Goal: Task Accomplishment & Management: Use online tool/utility

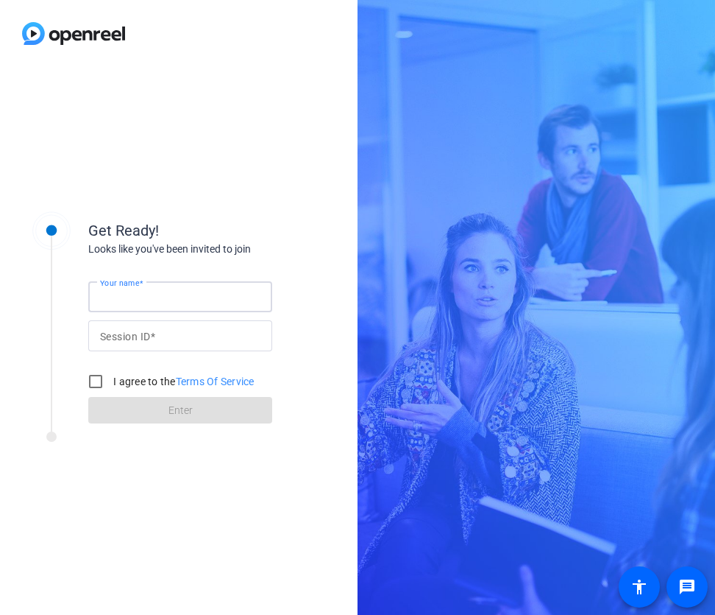
click at [132, 290] on div "Your name" at bounding box center [180, 296] width 160 height 31
type input "[PERSON_NAME]"
type input "VCqk"
click at [102, 386] on input "I agree to the Terms Of Service" at bounding box center [95, 381] width 29 height 29
checkbox input "true"
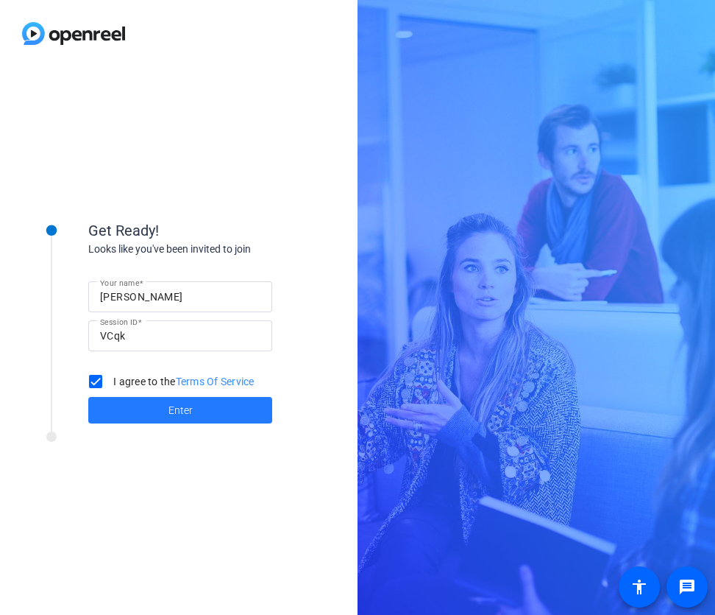
click at [124, 406] on span at bounding box center [180, 409] width 184 height 35
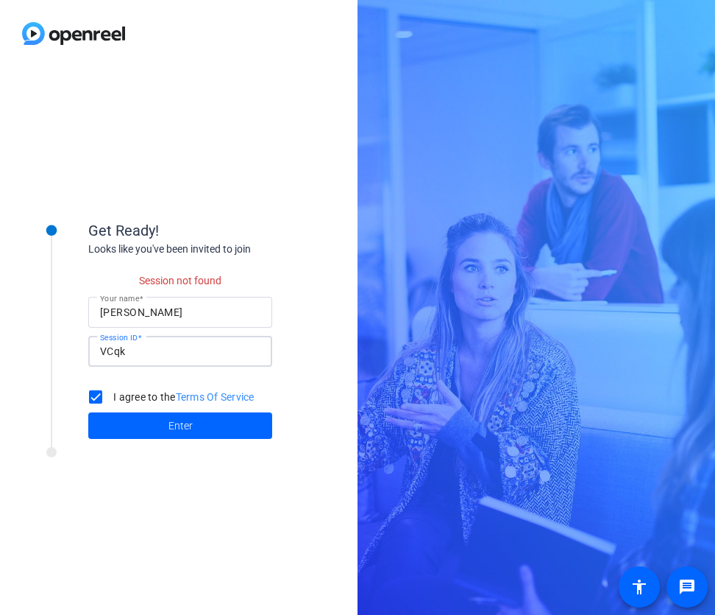
click at [146, 357] on input "VCqk" at bounding box center [180, 351] width 160 height 18
type input "CVqk"
click button "Enter" at bounding box center [180, 425] width 184 height 26
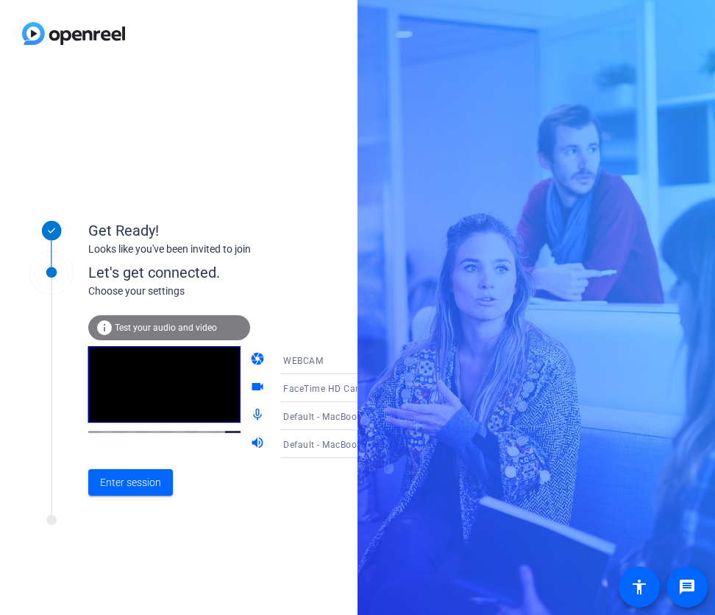
click at [303, 386] on span "FaceTime HD Camera (Built-in) (05ac:8514)" at bounding box center [377, 388] width 189 height 12
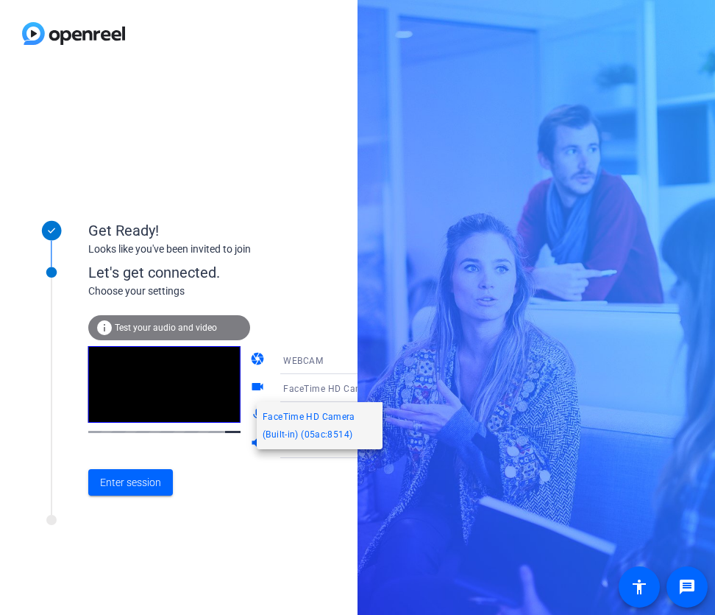
click at [299, 267] on div at bounding box center [357, 307] width 715 height 615
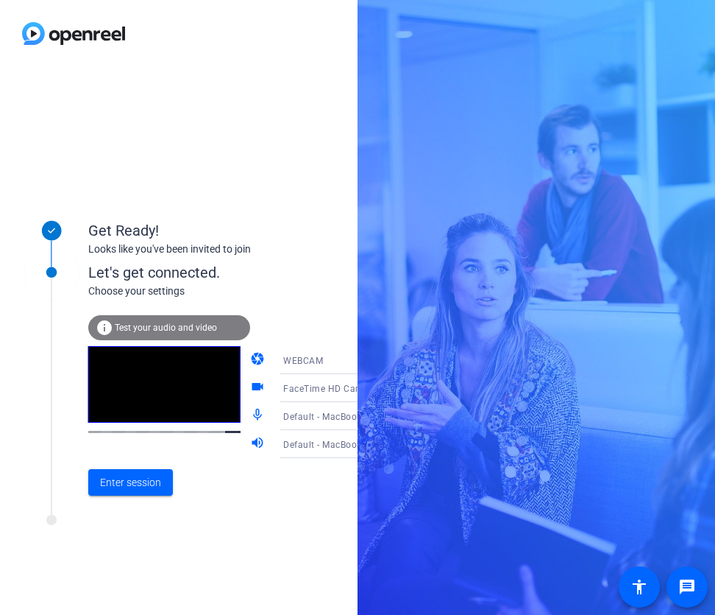
click at [294, 353] on div "WEBCAM" at bounding box center [338, 360] width 110 height 18
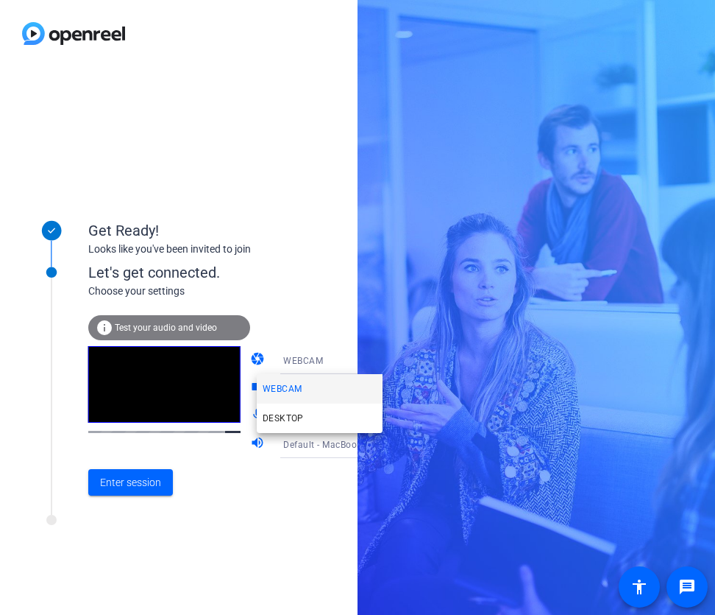
click at [292, 320] on div at bounding box center [357, 307] width 715 height 615
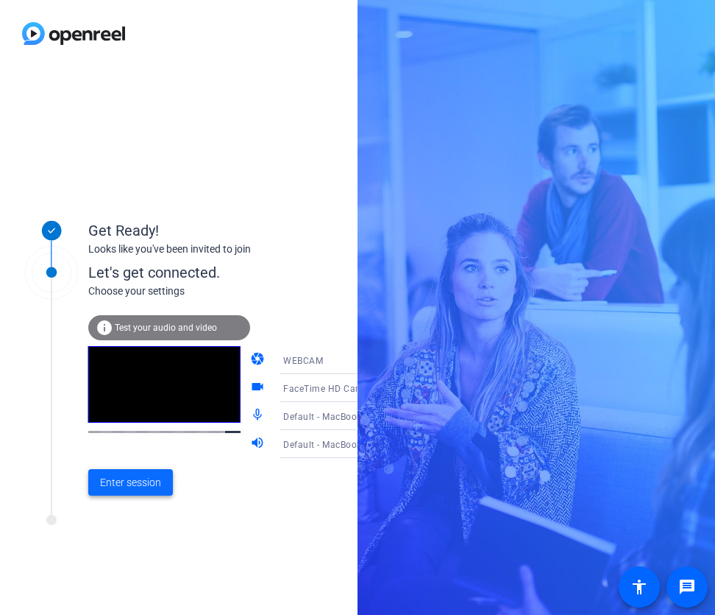
click at [144, 481] on span "Enter session" at bounding box center [130, 482] width 61 height 15
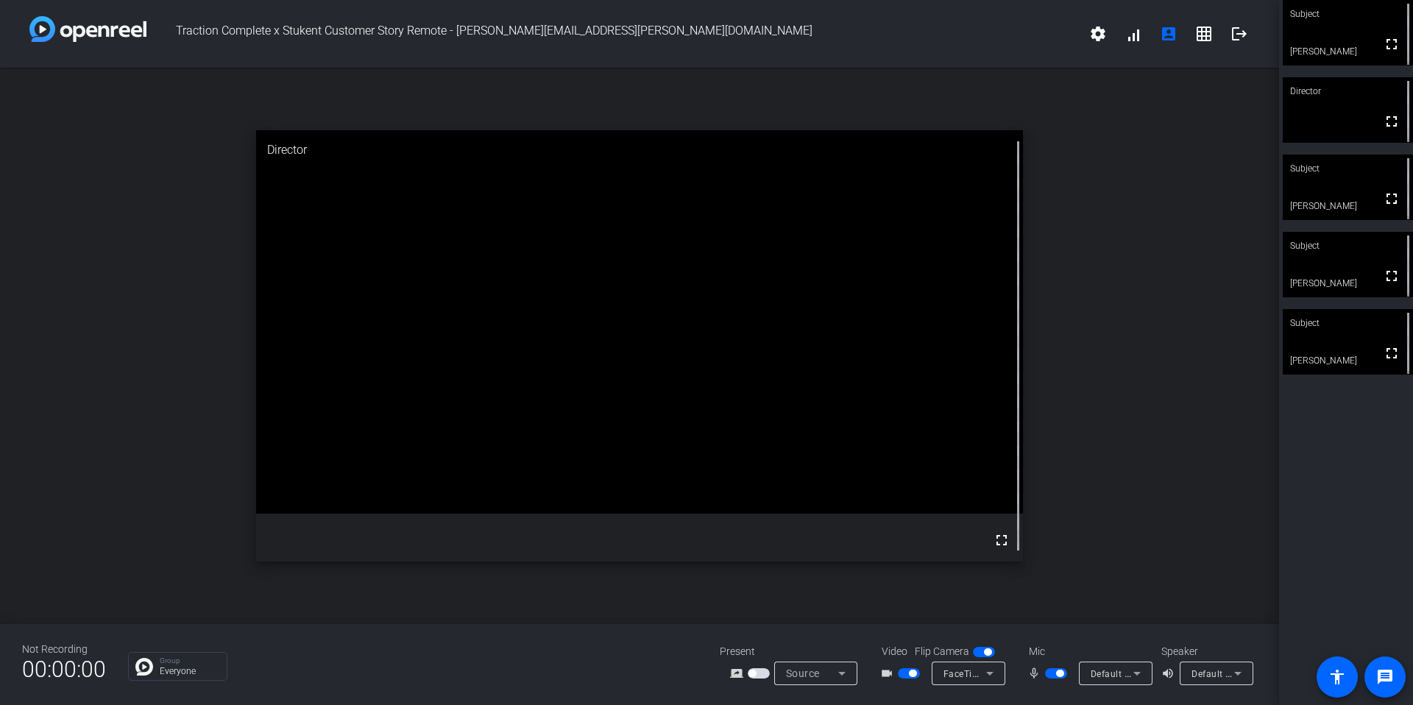
click at [676, 614] on span "button" at bounding box center [1056, 673] width 22 height 10
click at [676, 614] on span "button" at bounding box center [1049, 673] width 7 height 7
click at [676, 614] on span "Default - External Microphone (Built-in)" at bounding box center [1174, 674] width 167 height 12
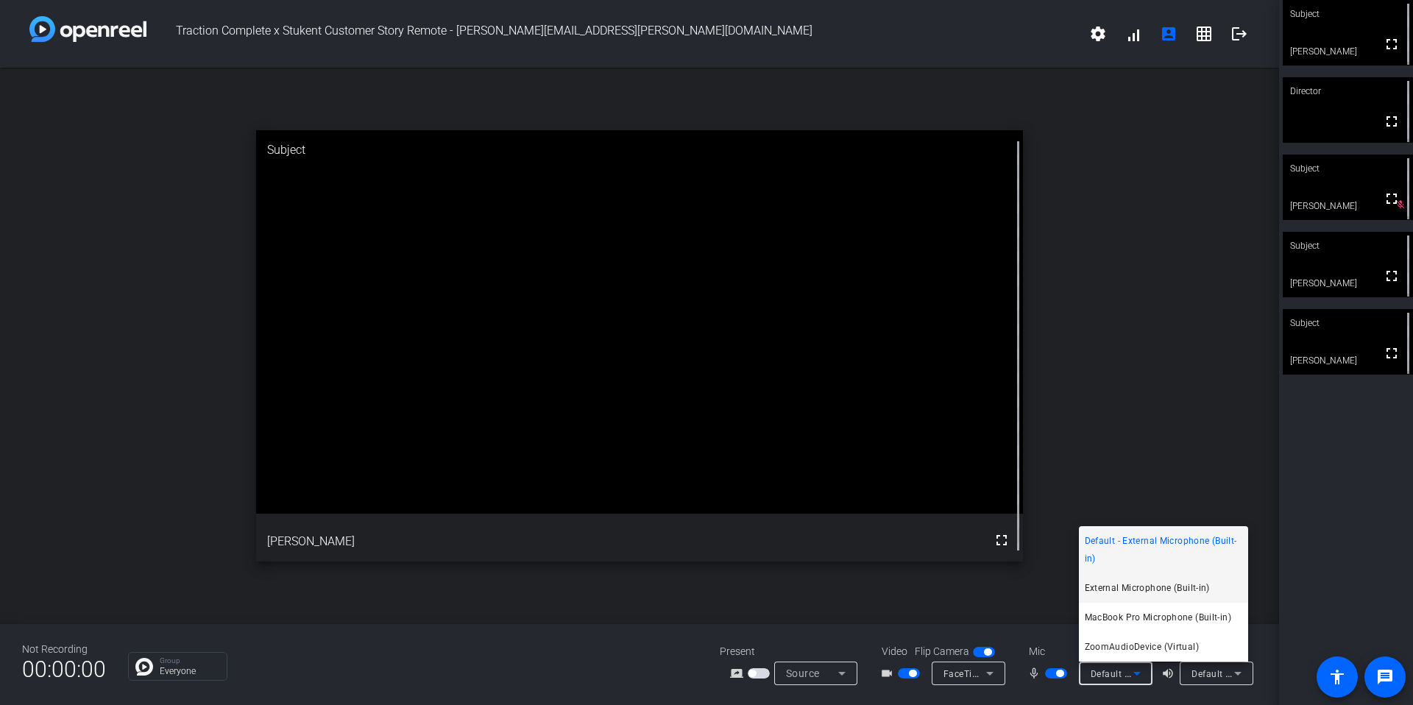
click at [676, 583] on span "External Microphone (Built-in)" at bounding box center [1147, 588] width 125 height 18
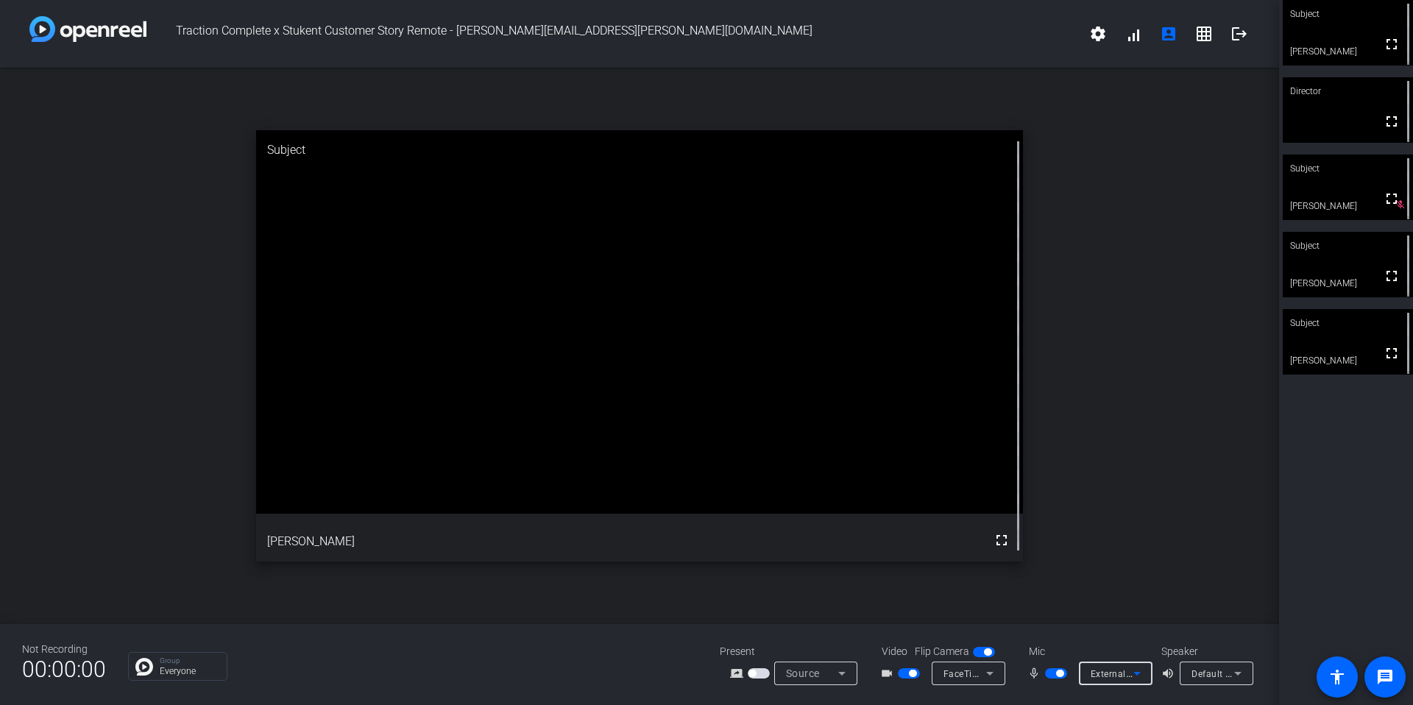
click at [676, 614] on div "Default - External Headphones (Built-in)" at bounding box center [1213, 674] width 43 height 18
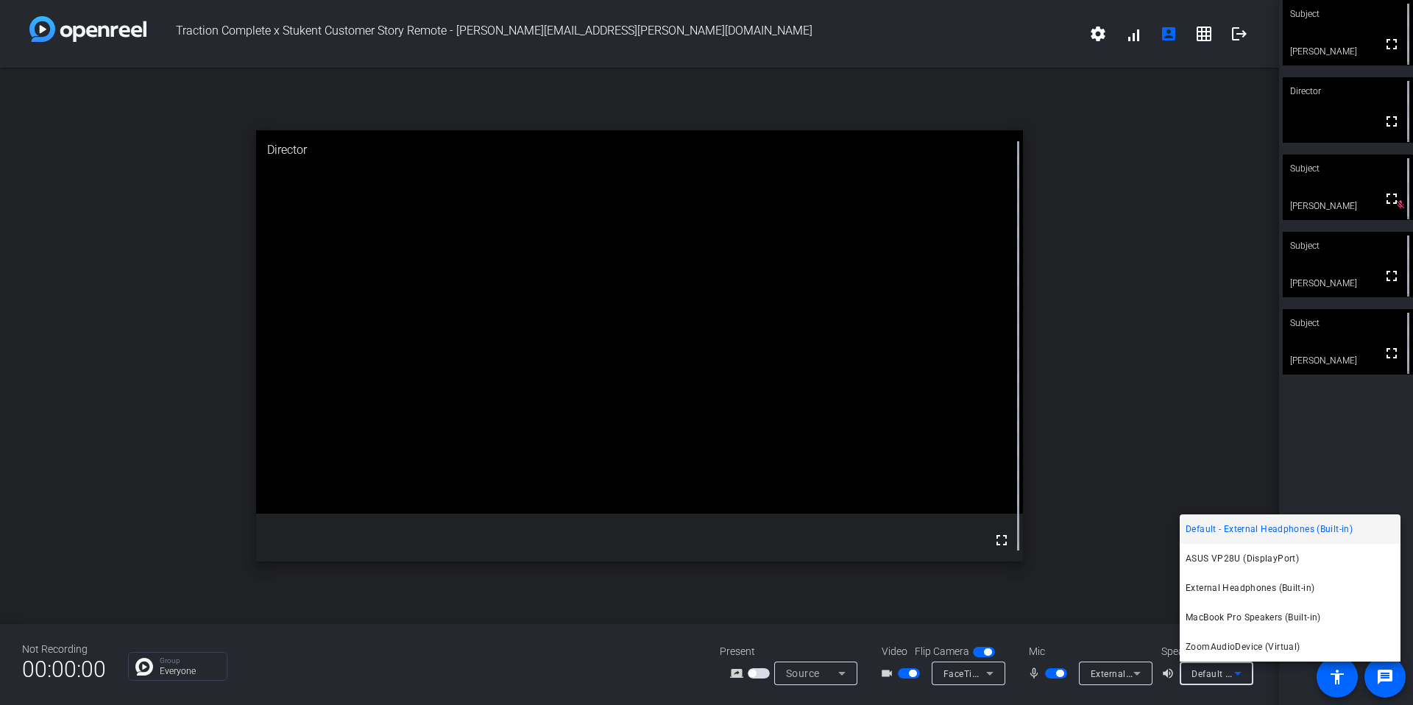
click at [676, 614] on div at bounding box center [706, 352] width 1413 height 705
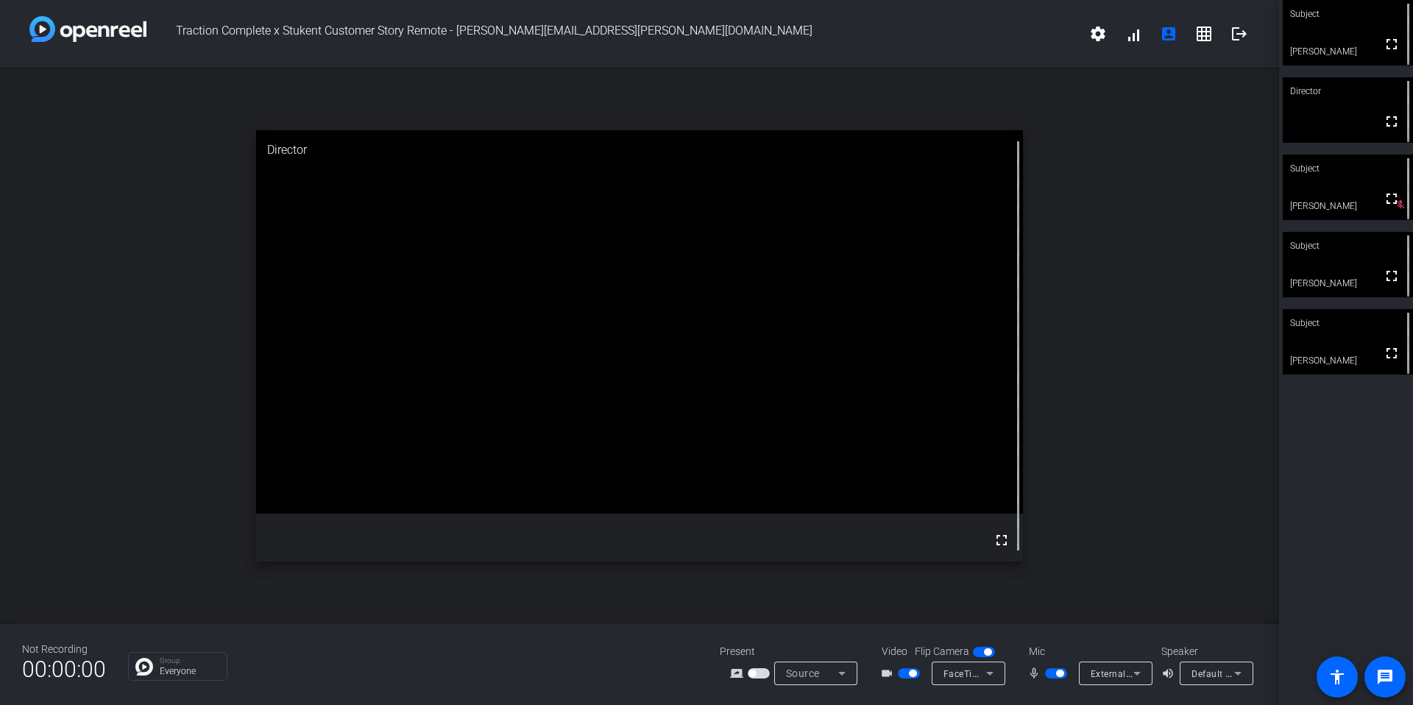
click at [676, 614] on span "button" at bounding box center [1056, 673] width 22 height 10
click at [676, 614] on span "button" at bounding box center [1059, 673] width 7 height 7
click at [676, 614] on span "button" at bounding box center [912, 673] width 7 height 7
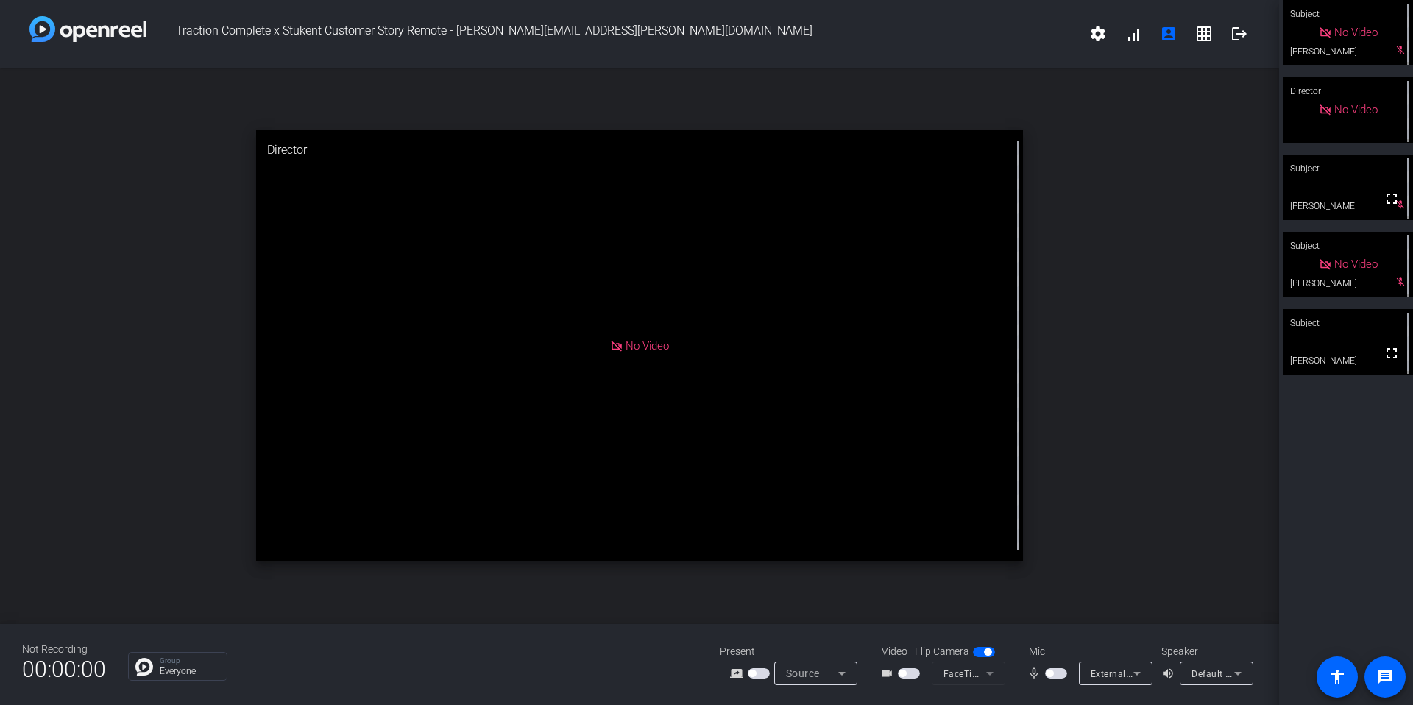
click at [676, 614] on span "button" at bounding box center [1049, 673] width 7 height 7
click at [676, 614] on span "button" at bounding box center [1059, 673] width 7 height 7
click at [676, 614] on span "button" at bounding box center [1056, 673] width 22 height 10
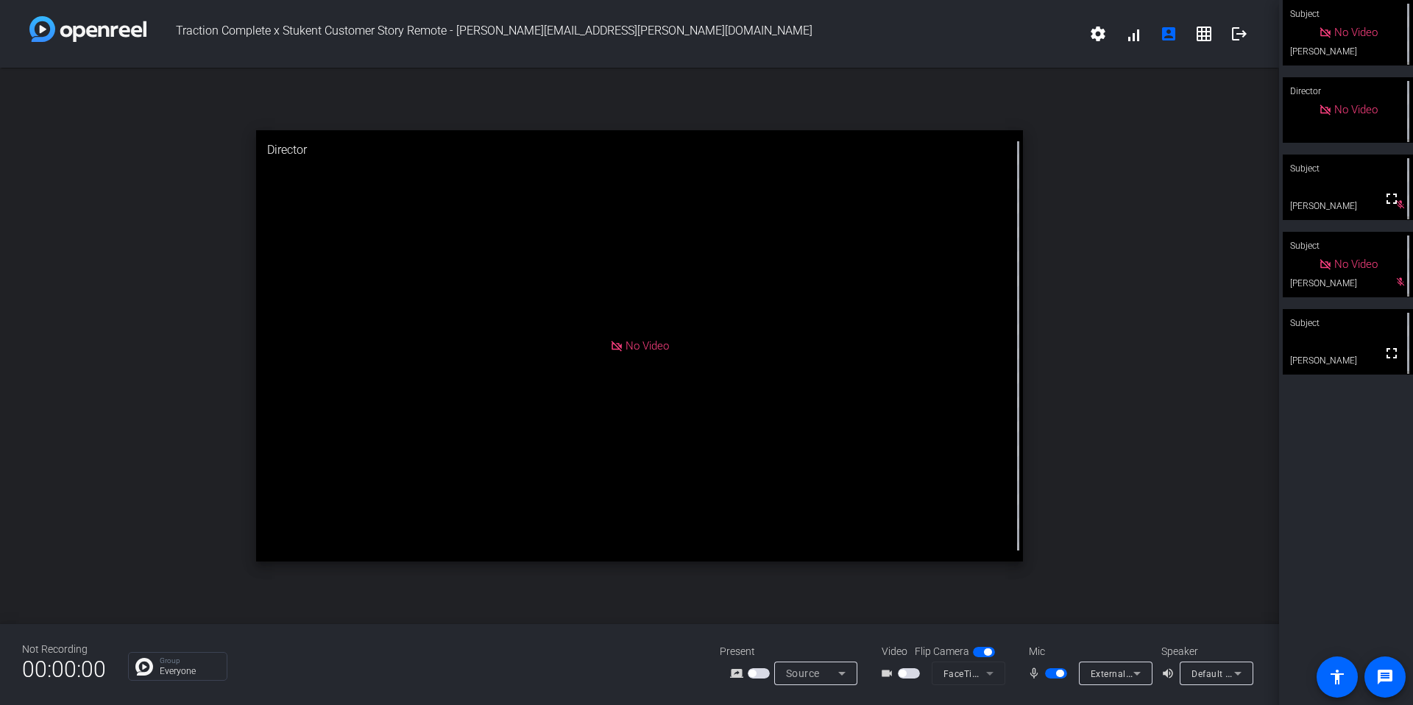
click at [676, 614] on span "button" at bounding box center [1059, 673] width 7 height 7
click at [676, 614] on span "button" at bounding box center [1049, 673] width 7 height 7
click at [676, 614] on span "button" at bounding box center [1056, 673] width 22 height 10
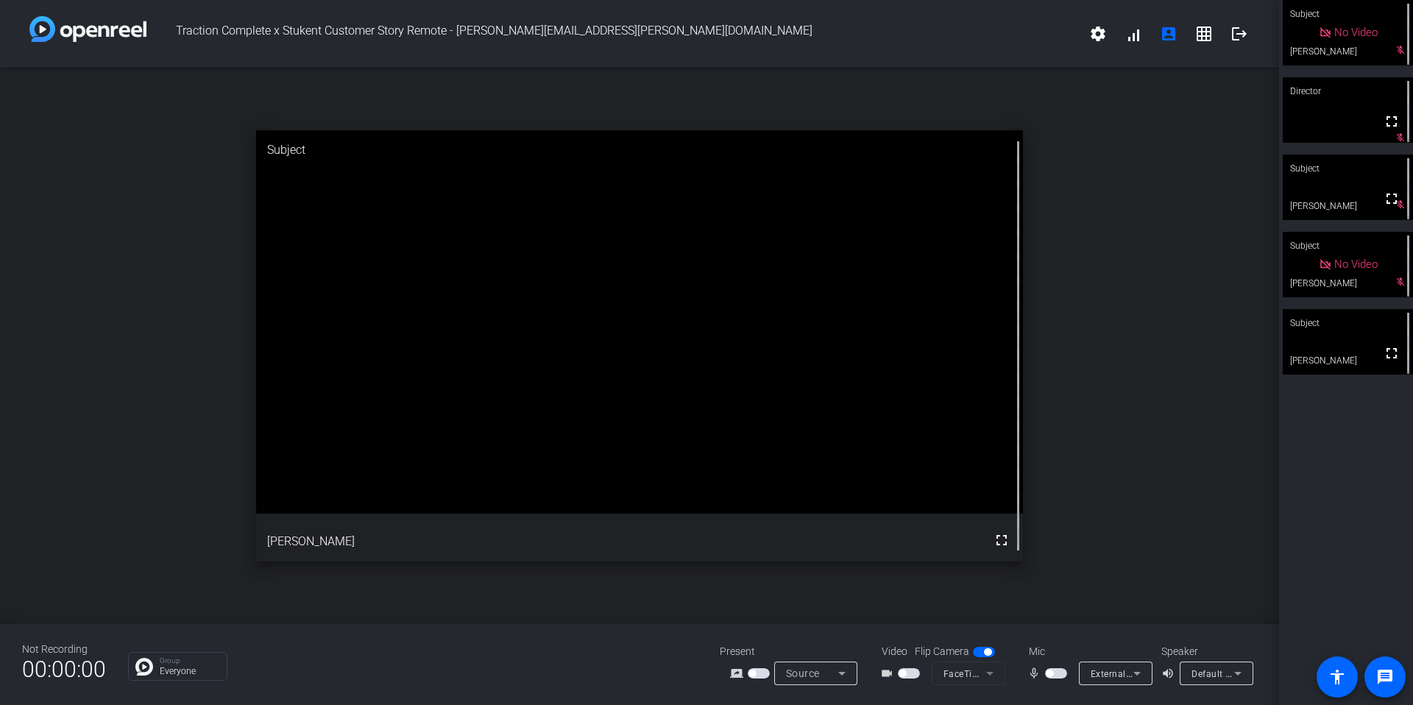
click at [676, 614] on span "button" at bounding box center [1056, 673] width 22 height 10
click at [676, 614] on span "button" at bounding box center [909, 673] width 22 height 10
